Goal: Obtain resource: Download file/media

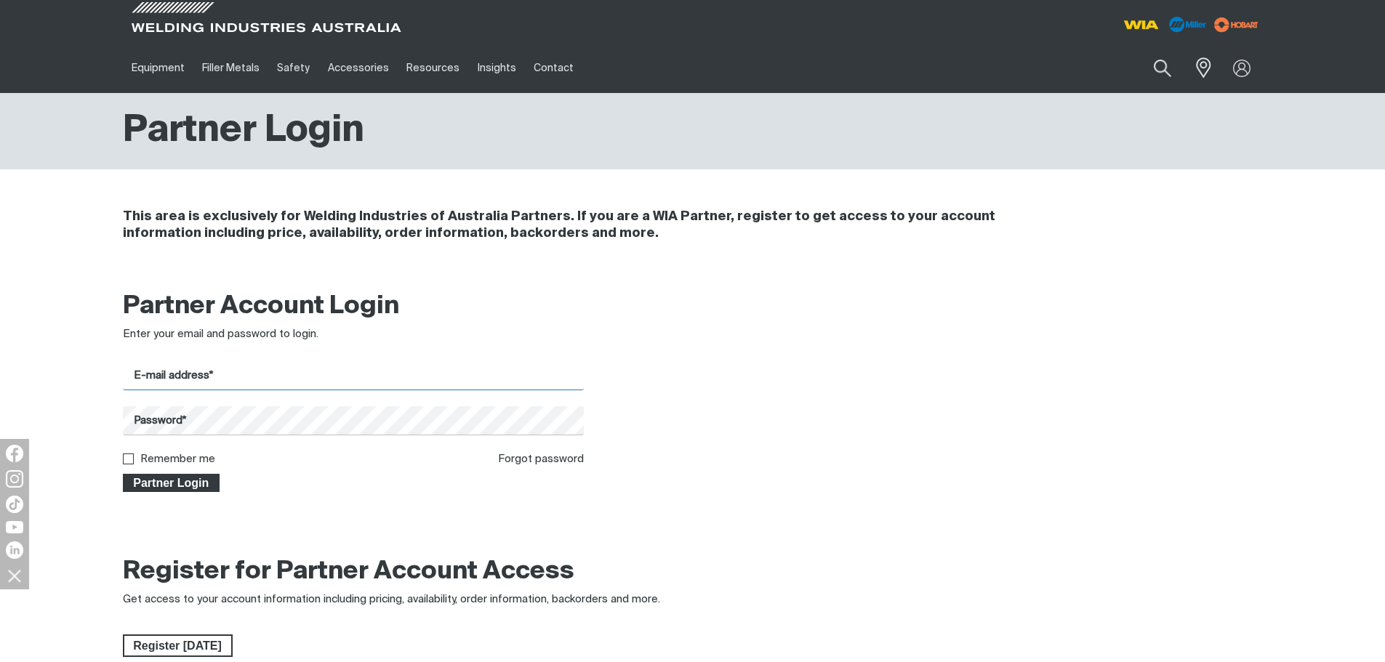
type input "[PERSON_NAME][EMAIL_ADDRESS][DOMAIN_NAME]"
click at [161, 486] on span "Partner Login" at bounding box center [171, 483] width 95 height 19
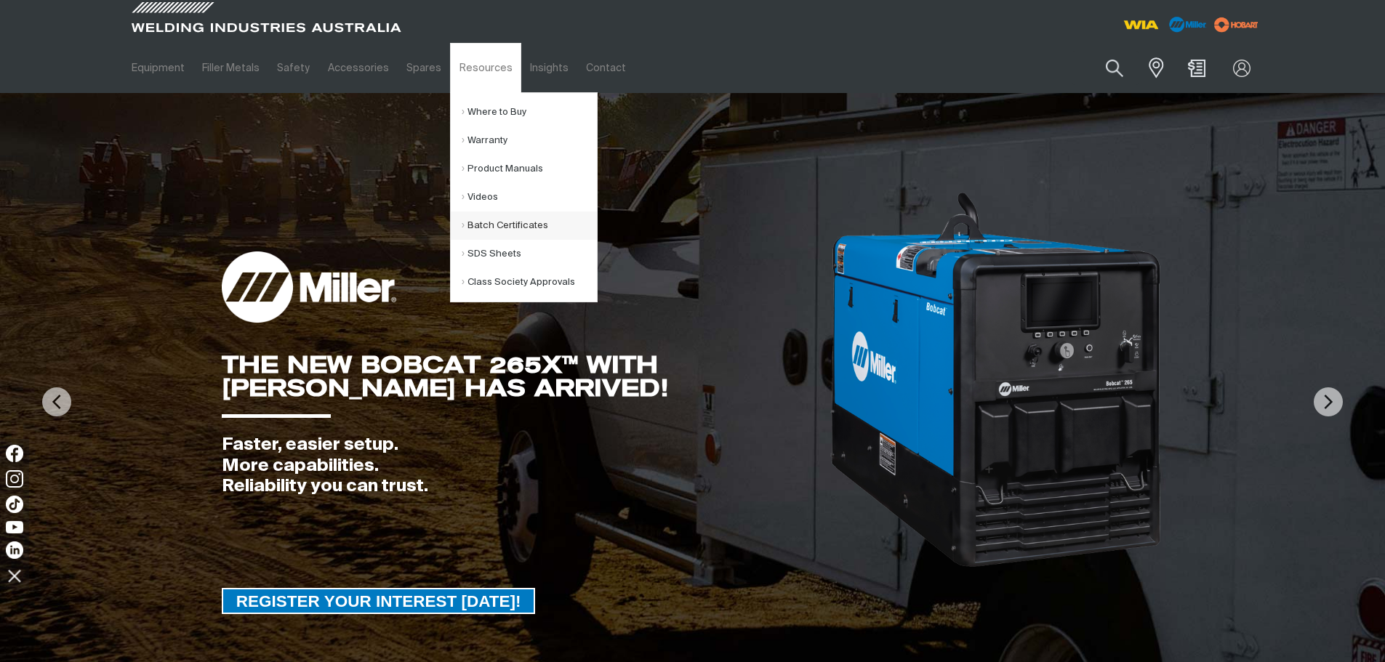
click at [483, 226] on link "Batch Certificates" at bounding box center [529, 226] width 135 height 28
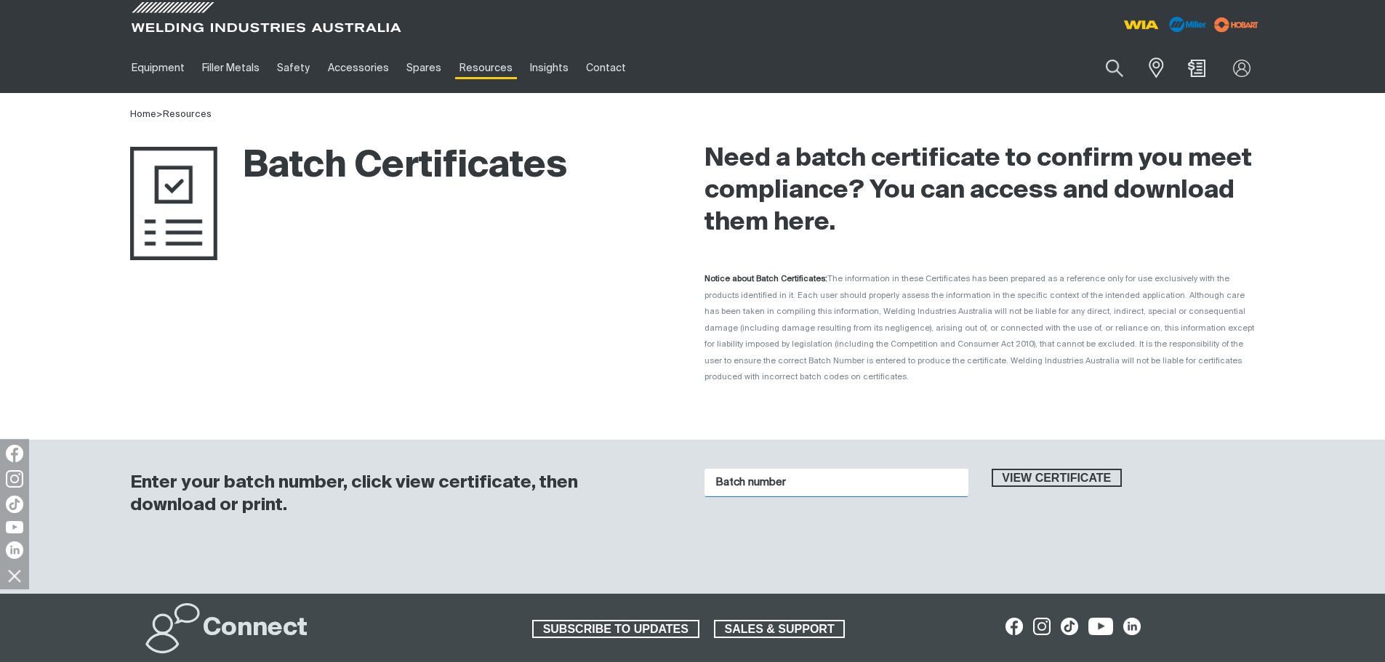
click at [799, 472] on input "Batch number" at bounding box center [836, 483] width 264 height 28
click at [1066, 469] on span "View certificate" at bounding box center [1057, 478] width 128 height 19
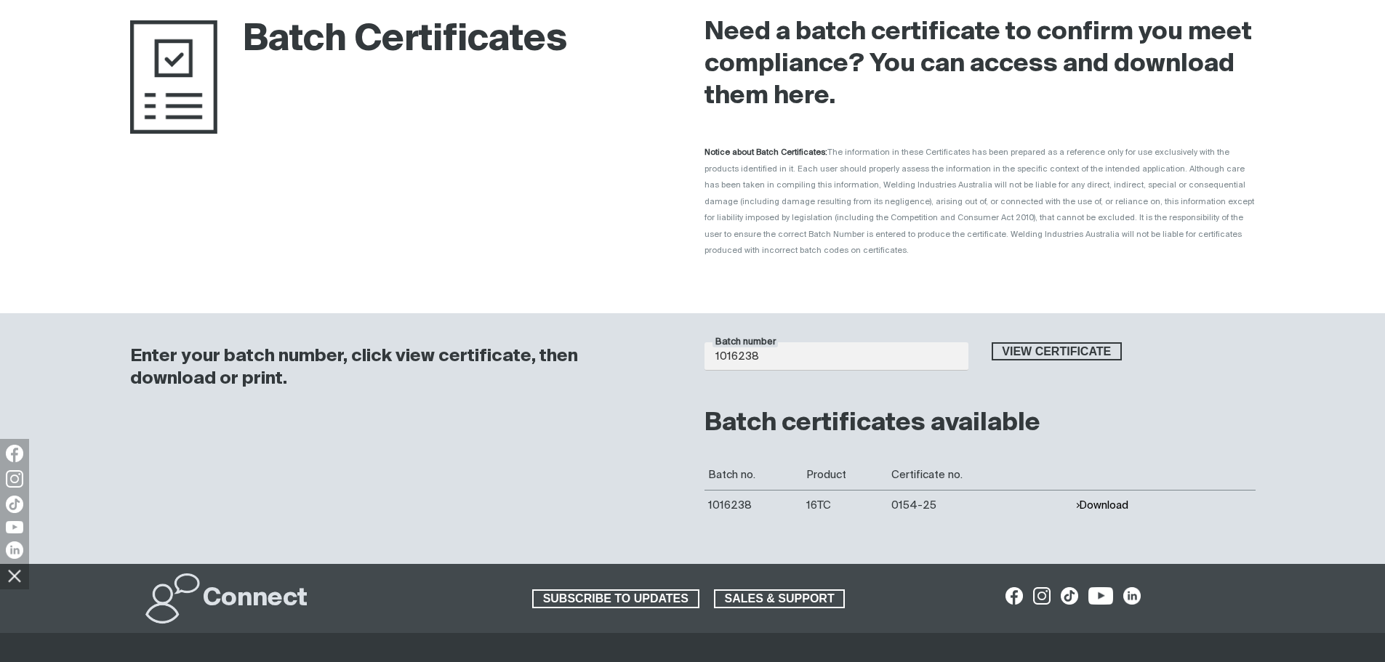
scroll to position [145, 0]
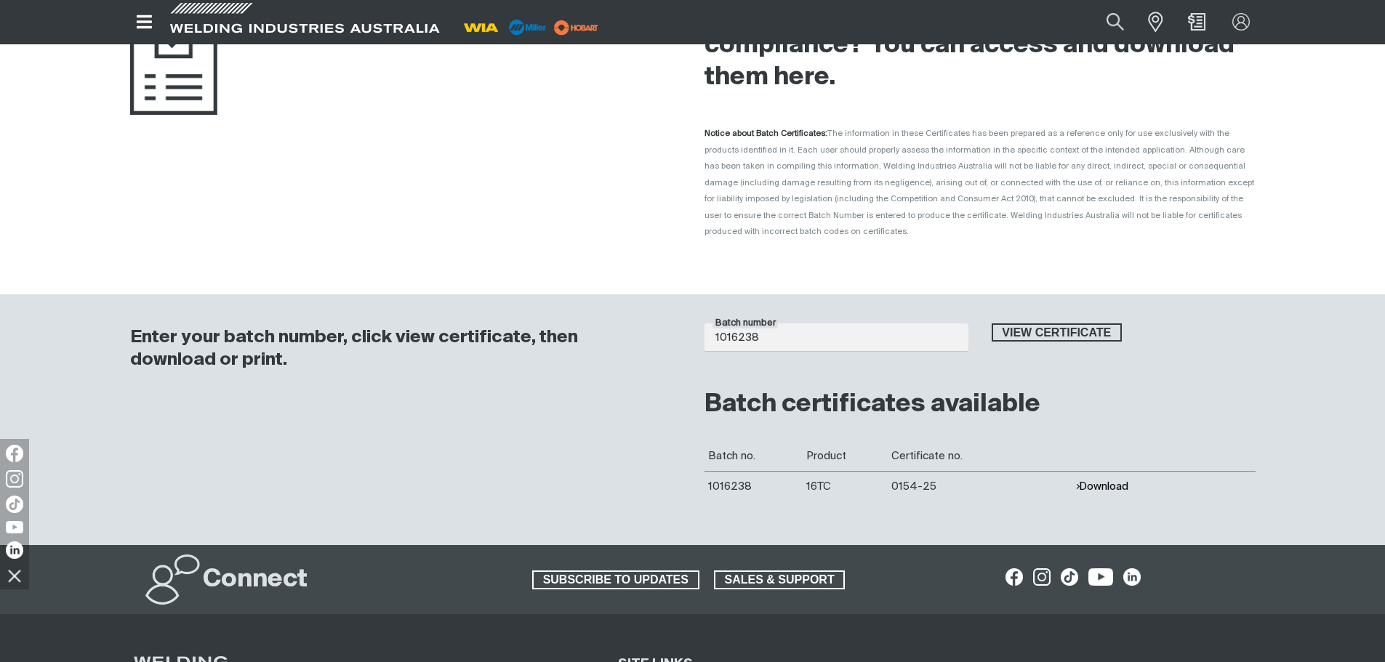
click at [1099, 481] on button "Download" at bounding box center [1101, 487] width 53 height 12
click at [815, 324] on input "1016238" at bounding box center [836, 338] width 264 height 28
type input "1016516"
click at [1038, 324] on span "View certificate" at bounding box center [1057, 333] width 128 height 19
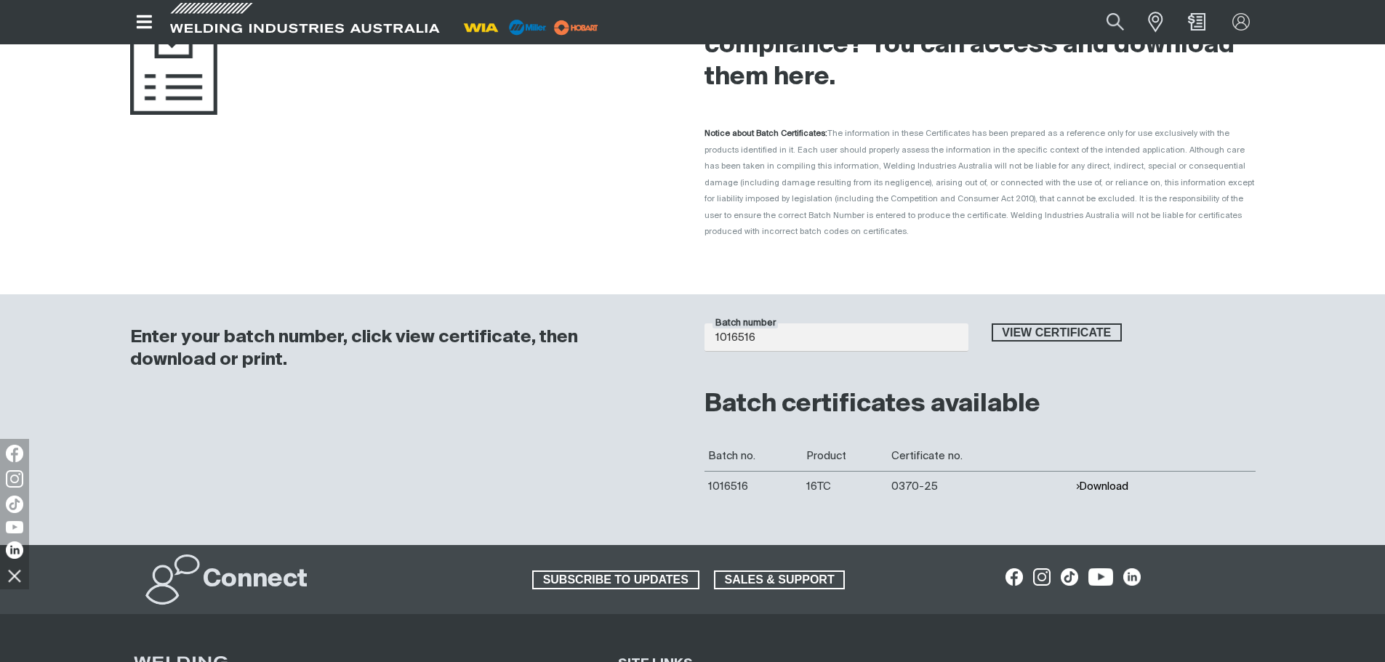
click at [1102, 481] on button "Download" at bounding box center [1101, 487] width 53 height 12
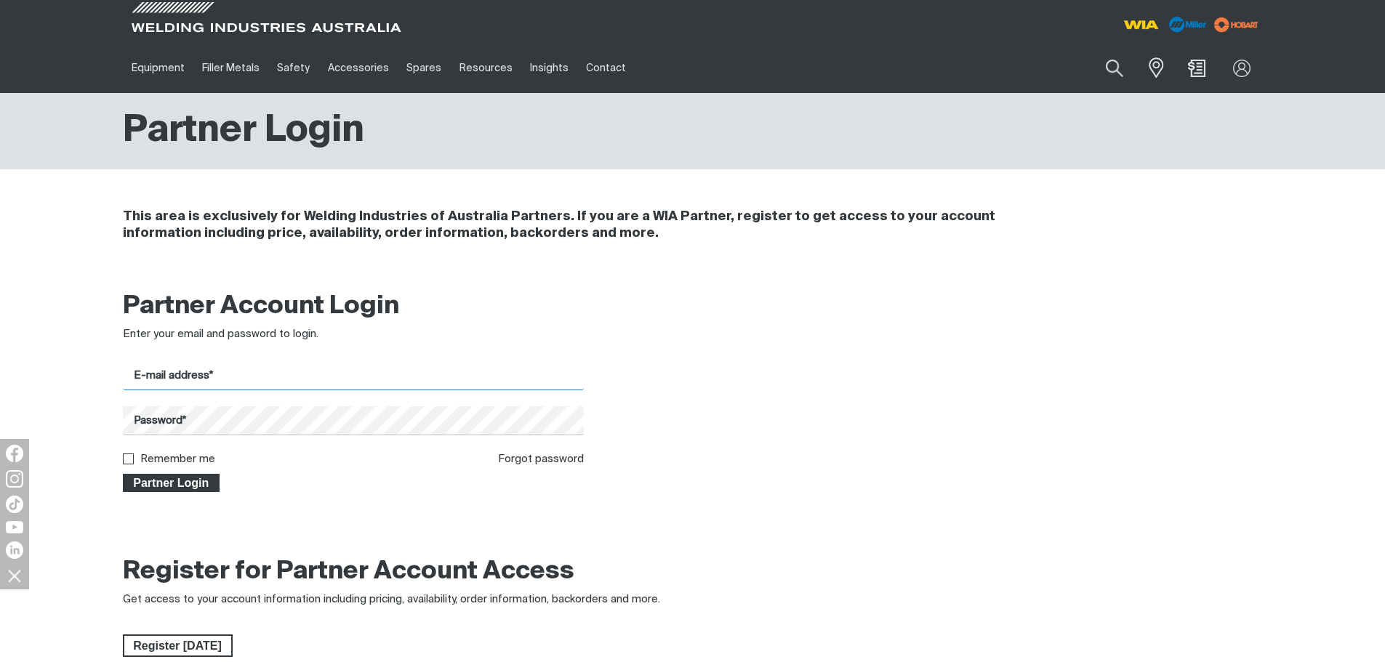
type input "[PERSON_NAME][EMAIL_ADDRESS][DOMAIN_NAME]"
click at [161, 483] on span "Partner Login" at bounding box center [171, 483] width 95 height 19
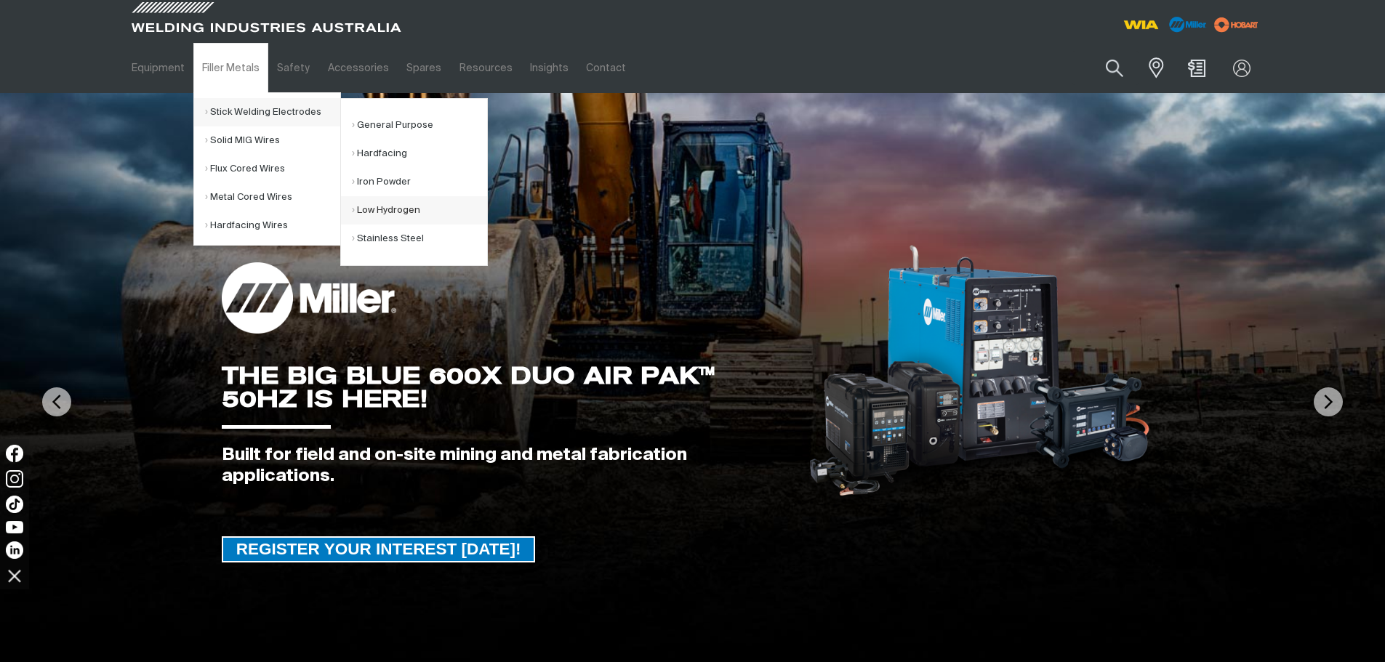
click at [379, 207] on link "Low Hydrogen" at bounding box center [419, 210] width 135 height 28
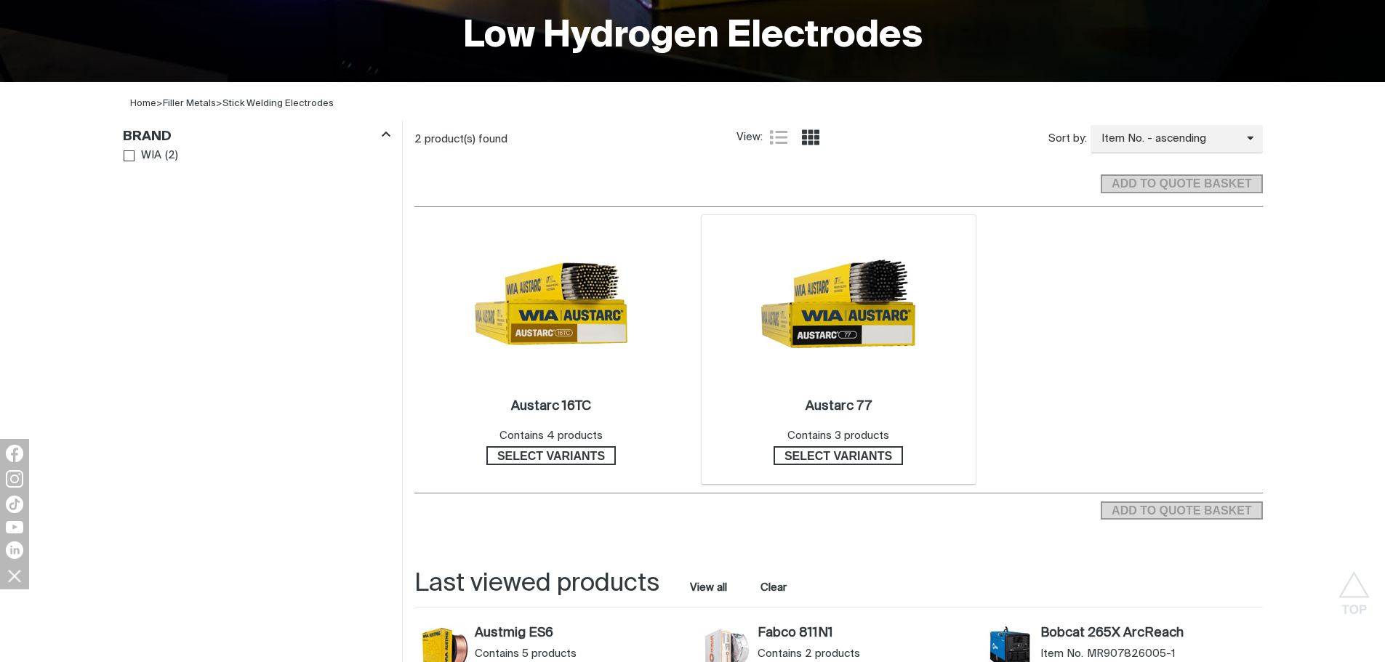
scroll to position [436, 0]
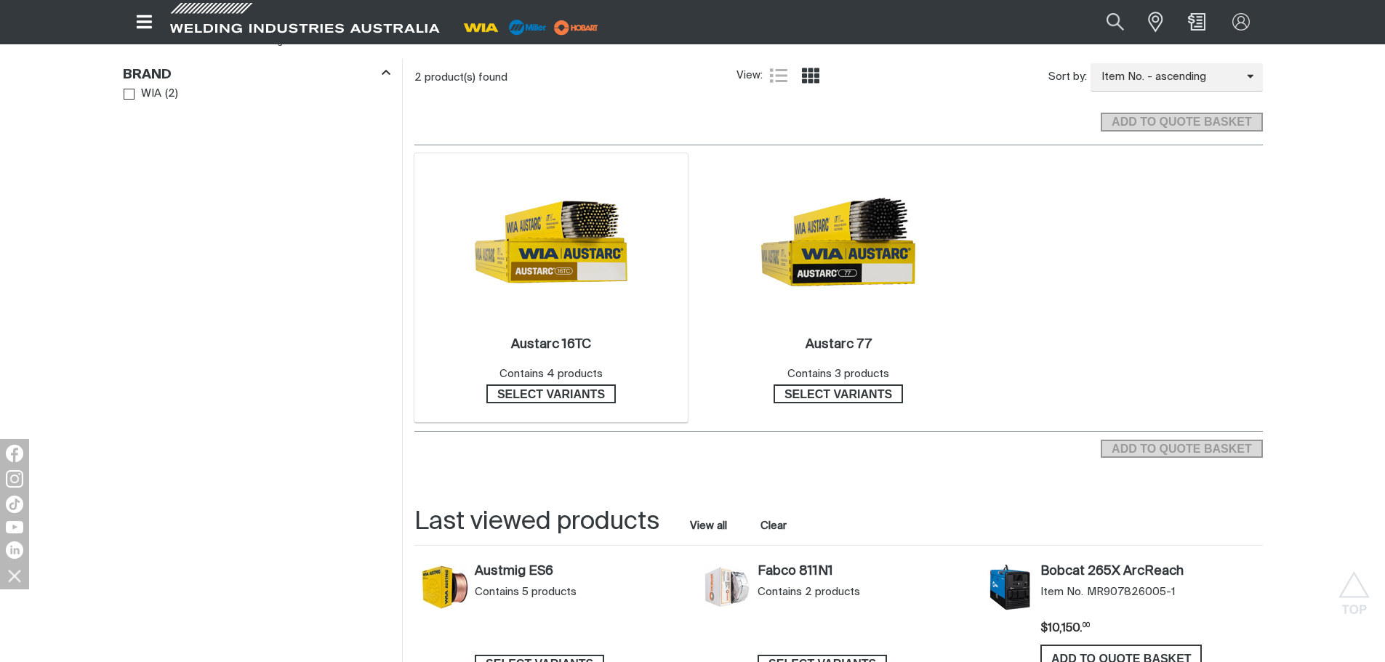
click at [568, 231] on img at bounding box center [551, 242] width 156 height 156
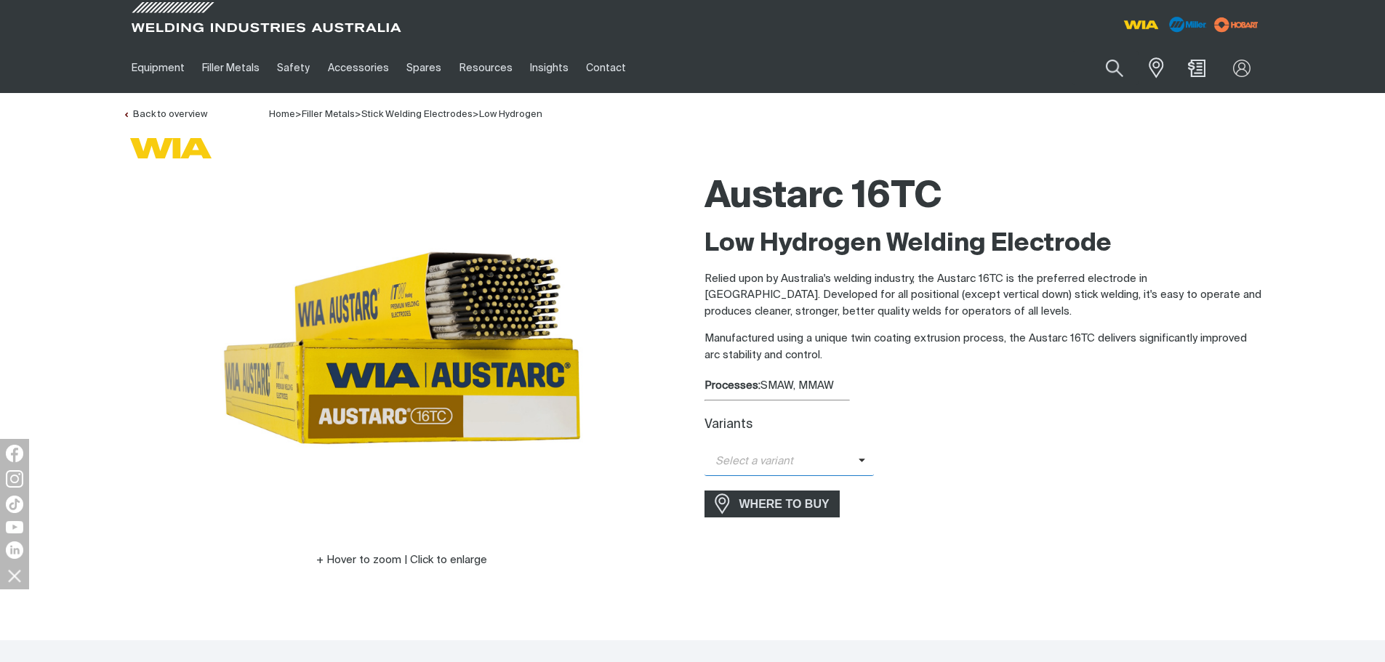
click at [779, 467] on span "Select a variant" at bounding box center [781, 462] width 154 height 17
click at [771, 483] on span "Austarc 16TC - 2.5mm" at bounding box center [789, 487] width 170 height 22
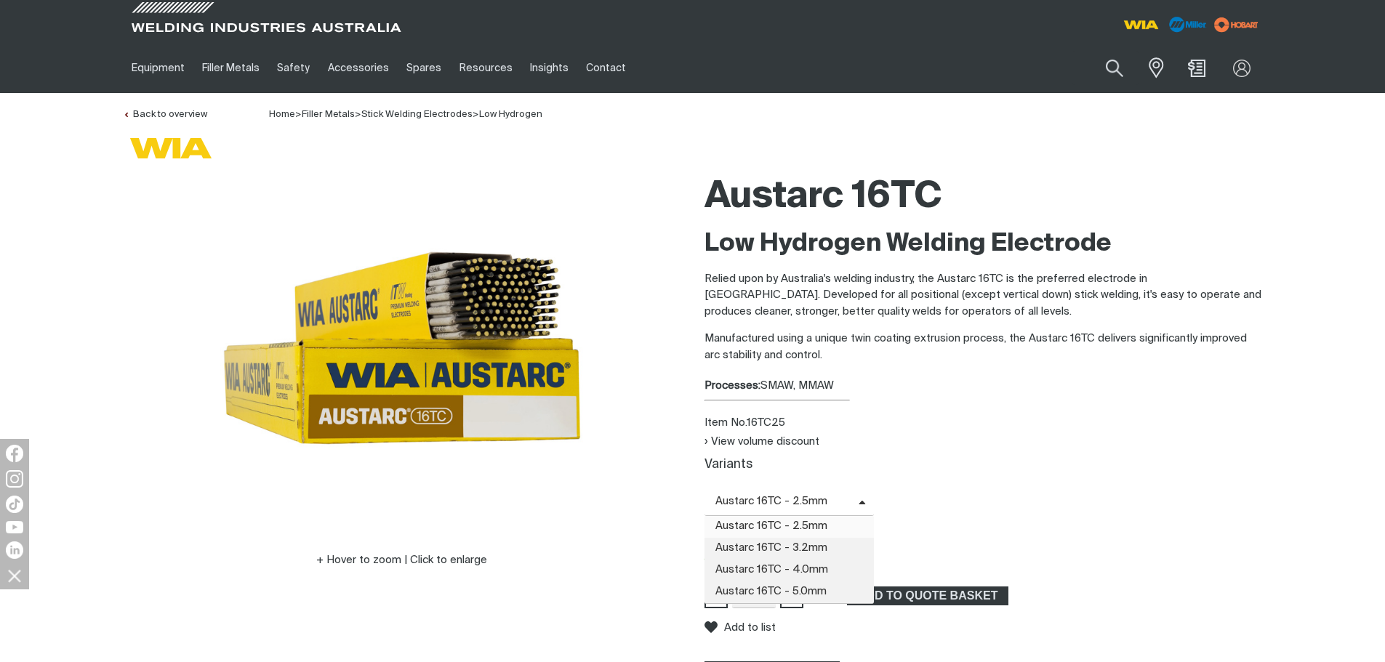
click at [810, 492] on span "Austarc 16TC - 2.5mm" at bounding box center [789, 502] width 170 height 28
click at [782, 548] on span "Austarc 16TC - 3.2mm" at bounding box center [789, 549] width 170 height 22
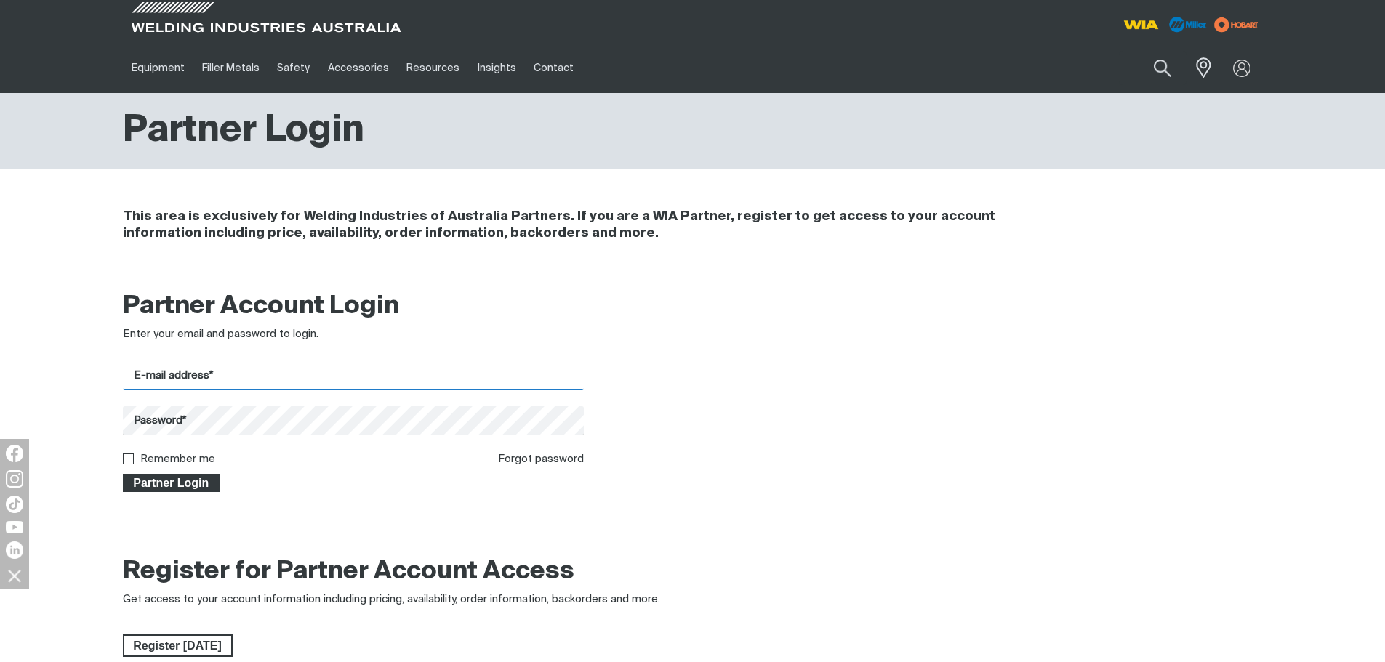
type input "[PERSON_NAME][EMAIL_ADDRESS][DOMAIN_NAME]"
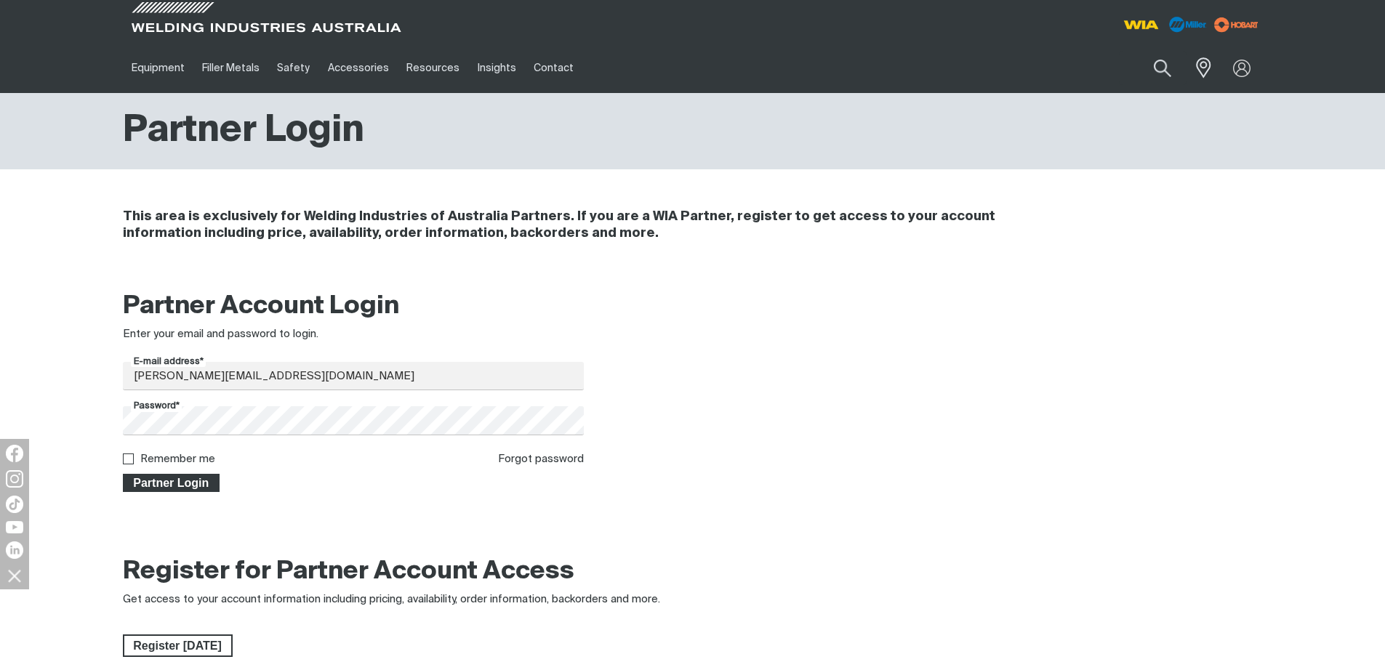
click at [191, 485] on span "Partner Login" at bounding box center [171, 483] width 95 height 19
